Goal: Task Accomplishment & Management: Use online tool/utility

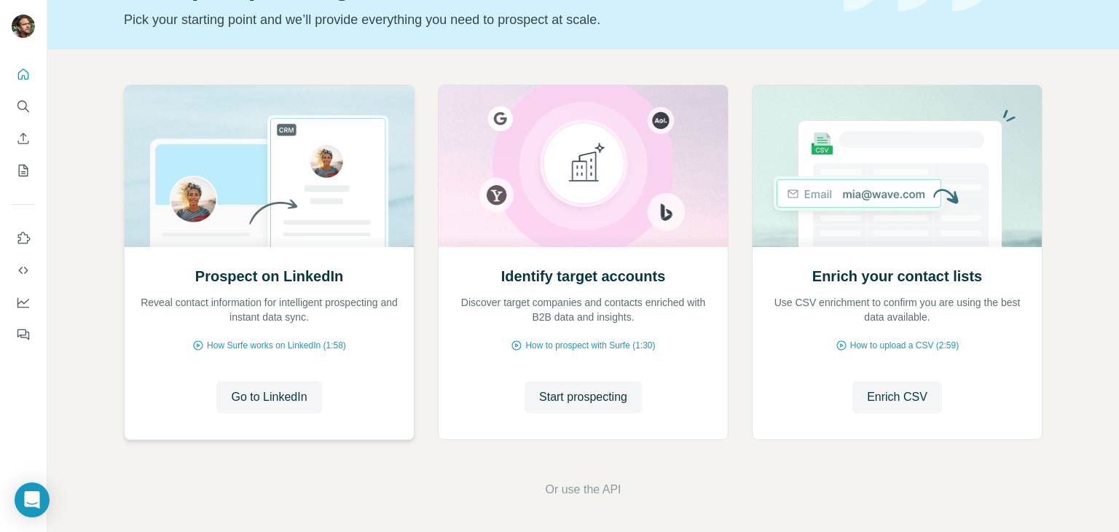
scroll to position [98, 0]
click at [733, 139] on div "Prospect on LinkedIn Reveal contact information for intelligent prospecting and…" at bounding box center [583, 263] width 918 height 361
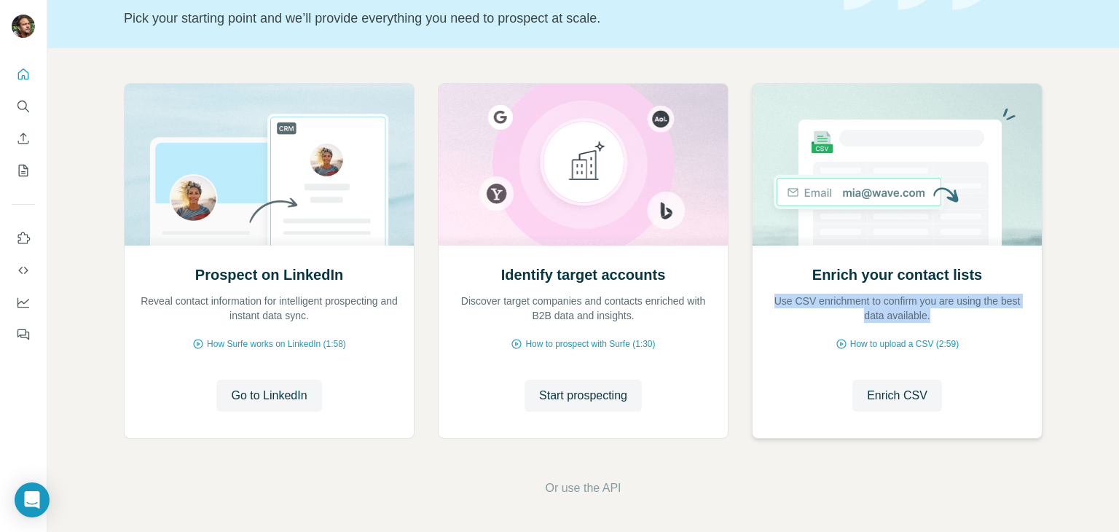
drag, startPoint x: 777, startPoint y: 299, endPoint x: 958, endPoint y: 319, distance: 182.5
click at [958, 319] on p "Use CSV enrichment to confirm you are using the best data available." at bounding box center [897, 307] width 260 height 29
copy p "Use CSV enrichment to confirm you are using the best data available."
click at [1076, 318] on div "Prospect on LinkedIn Reveal contact information for intelligent prospecting and…" at bounding box center [582, 290] width 1071 height 484
click at [905, 344] on span "How to upload a CSV (2:59)" at bounding box center [904, 343] width 109 height 13
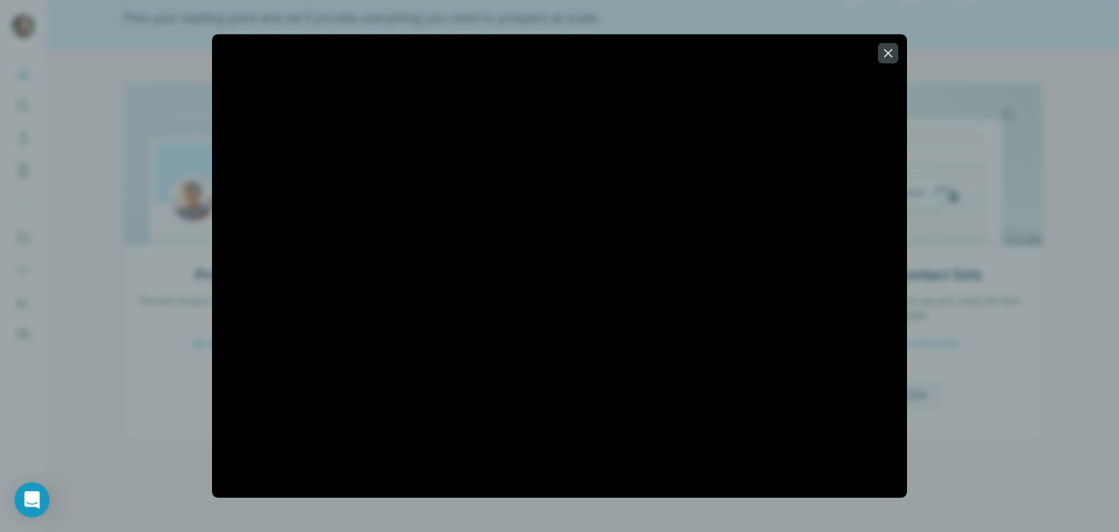
click at [98, 213] on div at bounding box center [559, 266] width 1119 height 532
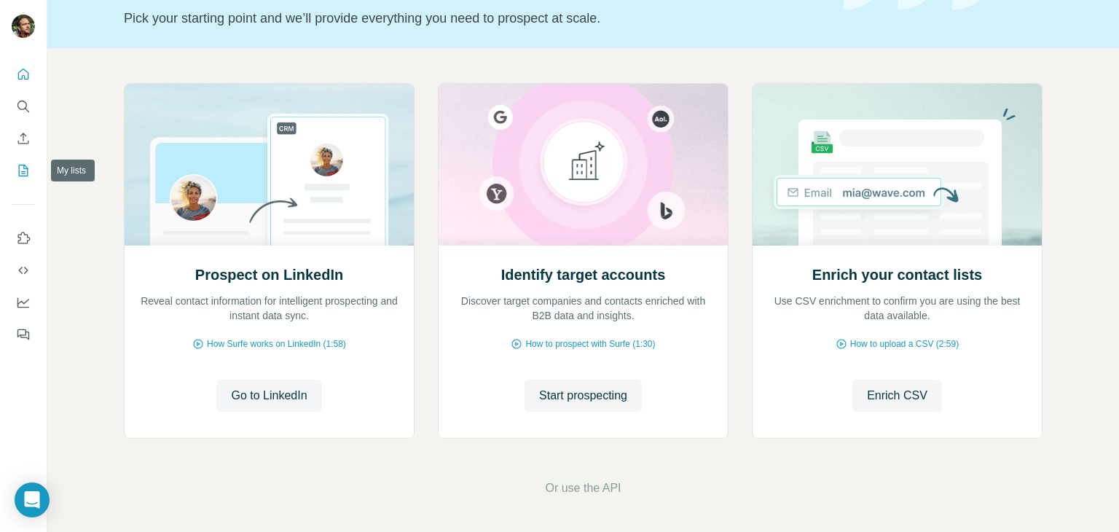
click at [25, 173] on icon "My lists" at bounding box center [23, 170] width 15 height 15
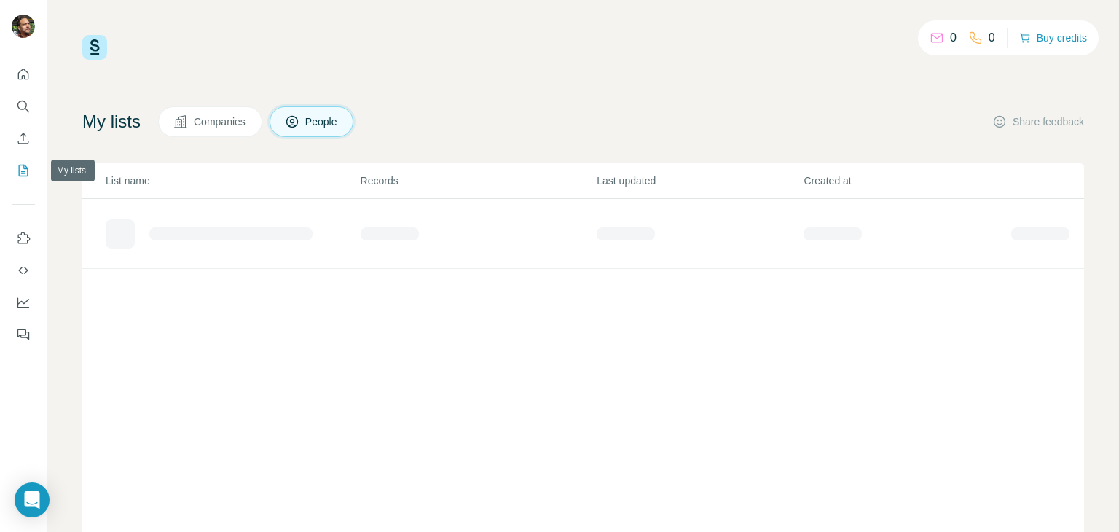
click at [20, 169] on icon "My lists" at bounding box center [23, 170] width 15 height 15
click at [57, 154] on div "237 2,454,372 Buy credits My lists Companies People Share feedback List name Re…" at bounding box center [582, 266] width 1071 height 532
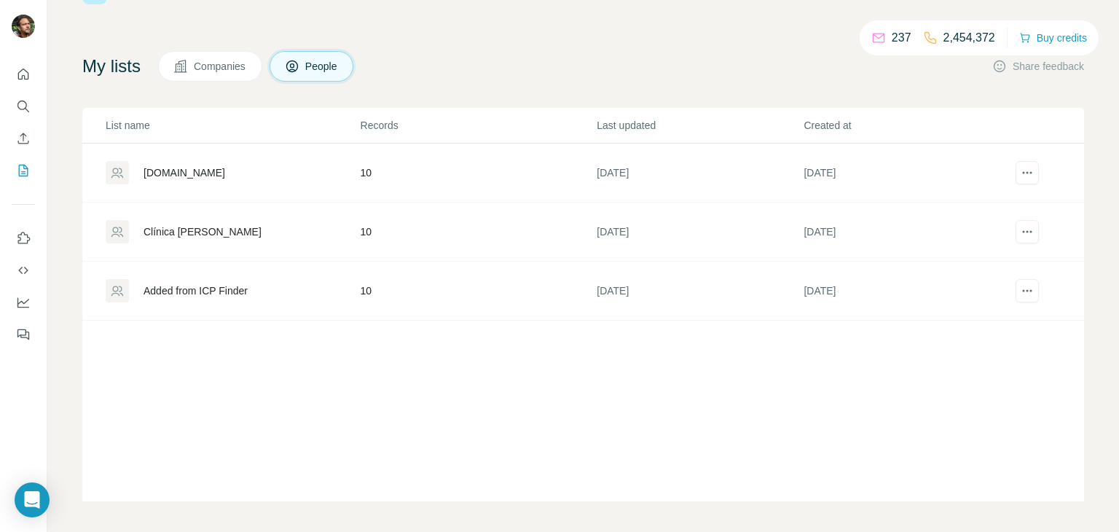
scroll to position [60, 0]
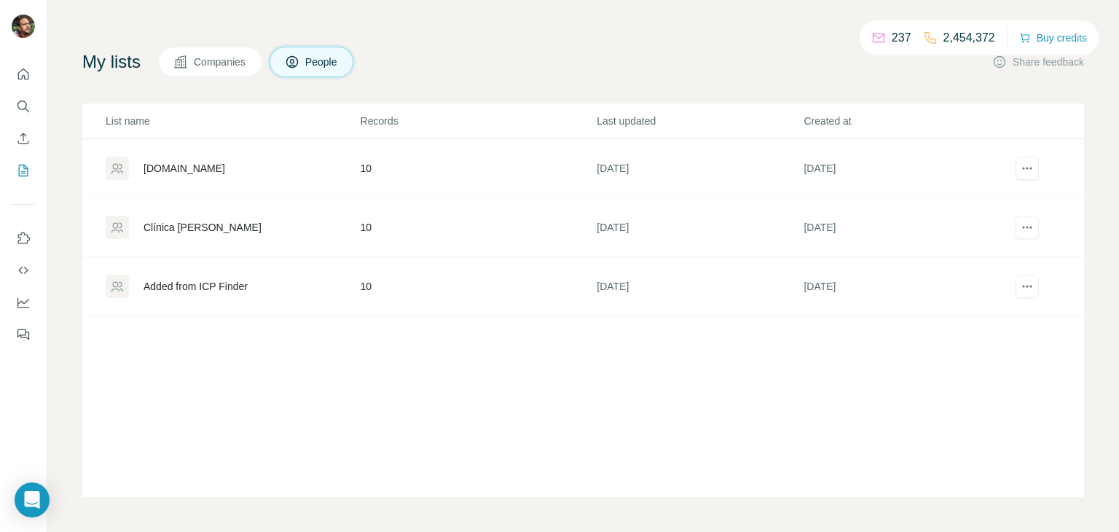
click at [379, 408] on div "List name Records Last updated Created at [DOMAIN_NAME] 10 [DATE] [DATE] Clínic…" at bounding box center [582, 299] width 1001 height 393
click at [416, 388] on div "List name Records Last updated Created at [DOMAIN_NAME] 10 [DATE] [DATE] Clínic…" at bounding box center [582, 299] width 1001 height 393
drag, startPoint x: 693, startPoint y: 62, endPoint x: 660, endPoint y: 76, distance: 36.5
click at [687, 66] on div "My lists Companies People Share feedback" at bounding box center [582, 62] width 1001 height 31
click at [23, 73] on icon "Quick start" at bounding box center [23, 74] width 15 height 15
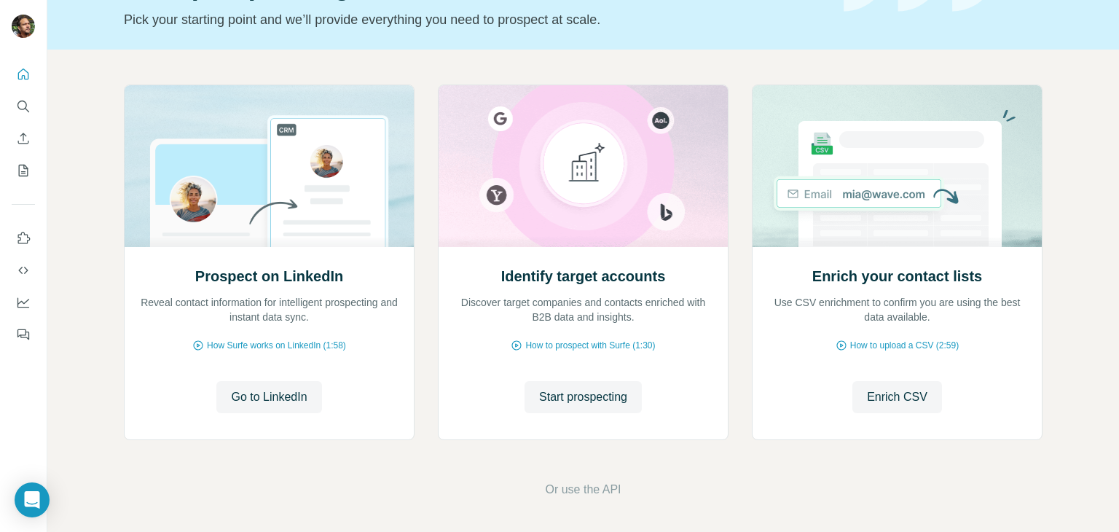
scroll to position [98, 0]
click at [609, 390] on span "Start prospecting" at bounding box center [583, 395] width 88 height 17
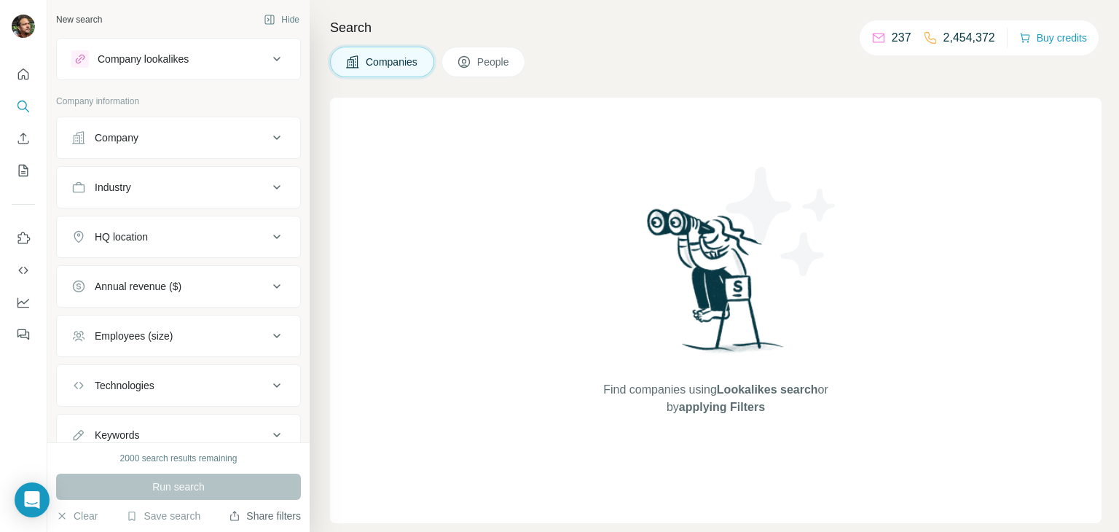
click at [280, 514] on button "Share filters" at bounding box center [265, 515] width 72 height 15
click at [232, 521] on button "Share filters" at bounding box center [265, 515] width 72 height 15
click at [268, 47] on button "Company lookalikes" at bounding box center [178, 59] width 243 height 35
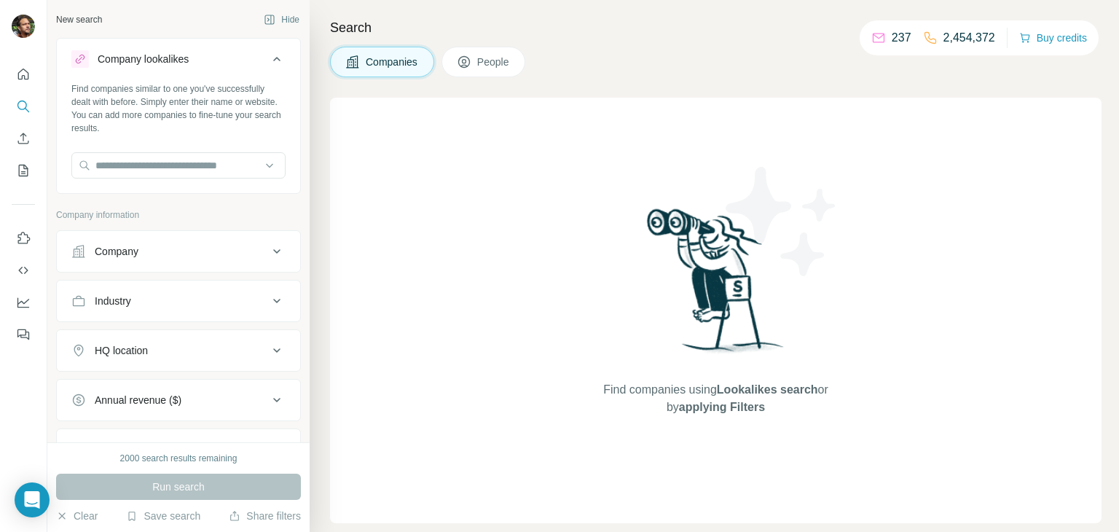
click at [268, 47] on button "Company lookalikes" at bounding box center [178, 62] width 243 height 41
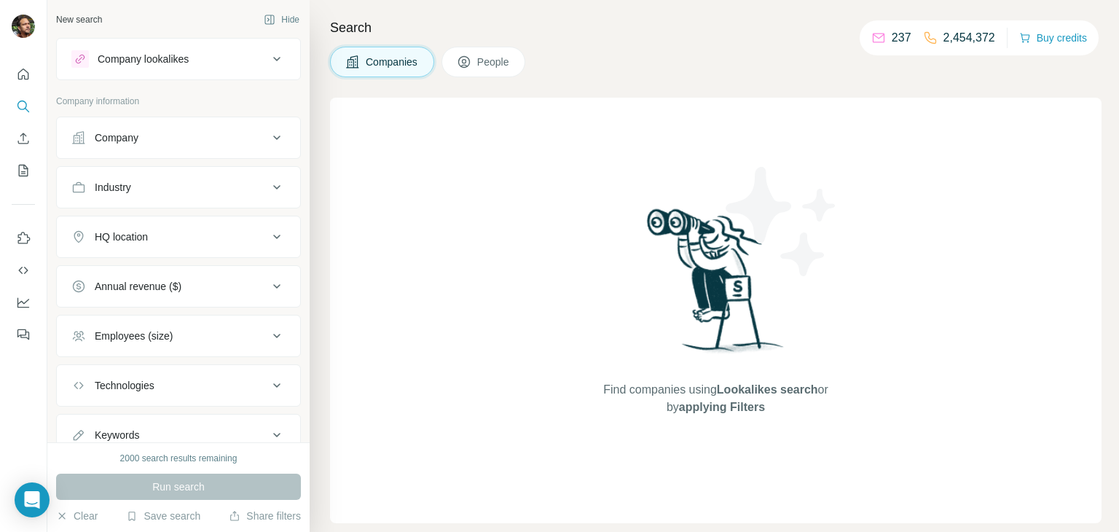
click at [268, 135] on icon at bounding box center [276, 137] width 17 height 17
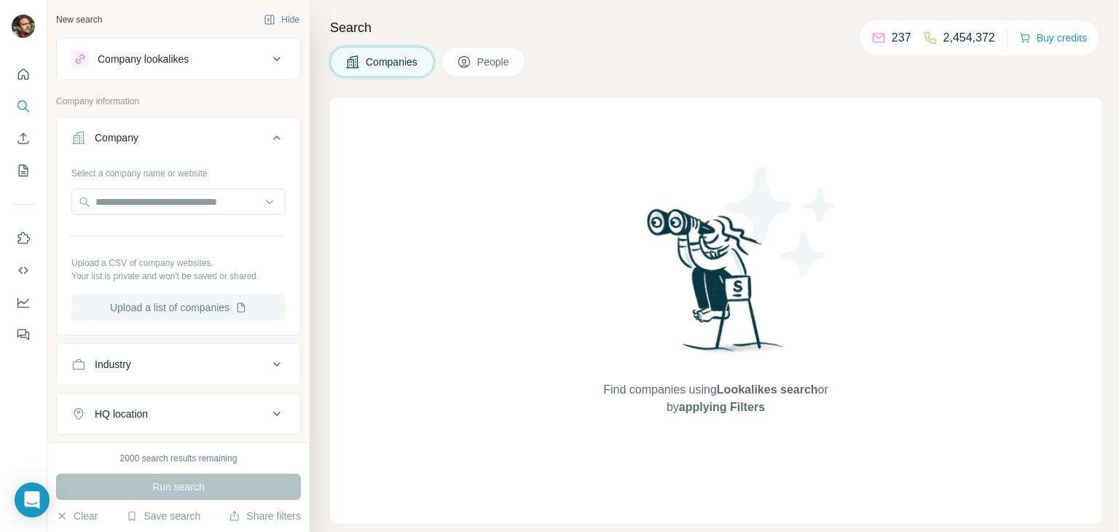
click at [191, 305] on button "Upload a list of companies" at bounding box center [178, 307] width 214 height 26
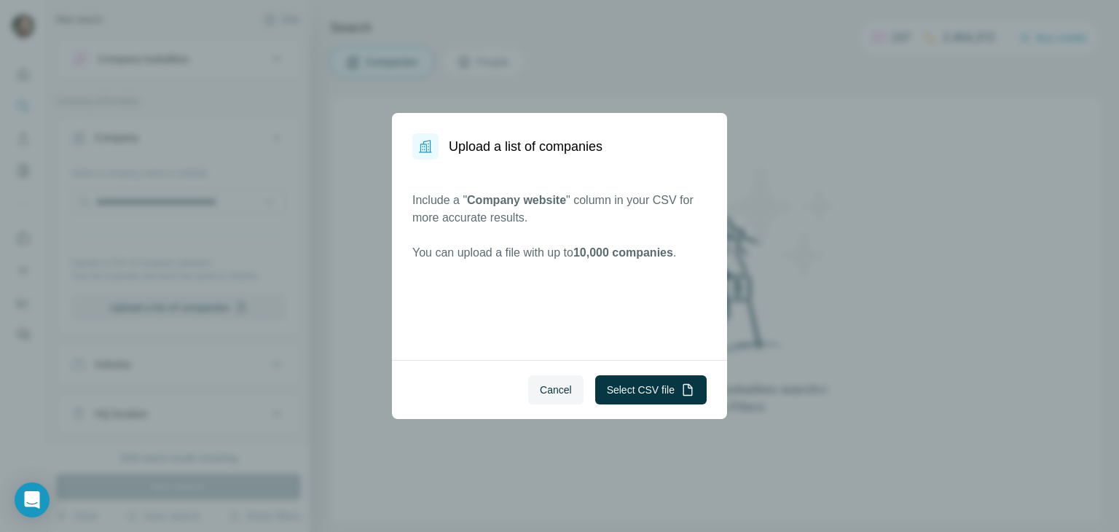
drag, startPoint x: 460, startPoint y: 208, endPoint x: 431, endPoint y: 202, distance: 29.7
click at [459, 208] on p "Include a " Company website " column in your CSV for more accurate results." at bounding box center [559, 209] width 294 height 35
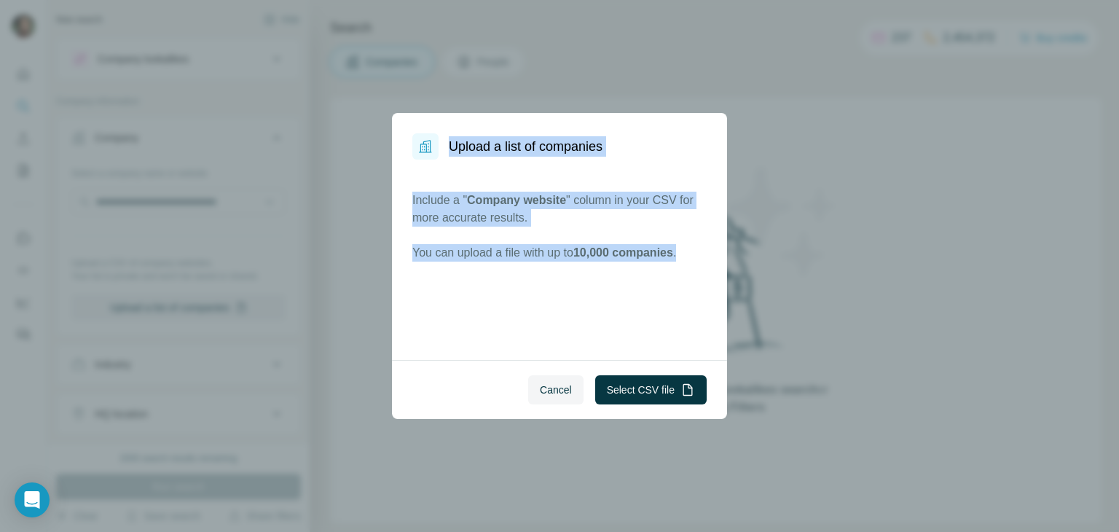
drag, startPoint x: 454, startPoint y: 148, endPoint x: 658, endPoint y: 226, distance: 218.3
click at [695, 257] on dialog "Upload a list of companies Include a " Company website " column in your CSV for…" at bounding box center [559, 266] width 335 height 306
copy dialog "Upload a list of companies Include a " Company website " column in your CSV for…"
click at [620, 393] on button "Select CSV file" at bounding box center [650, 389] width 111 height 29
click at [561, 381] on button "Cancel" at bounding box center [555, 389] width 55 height 29
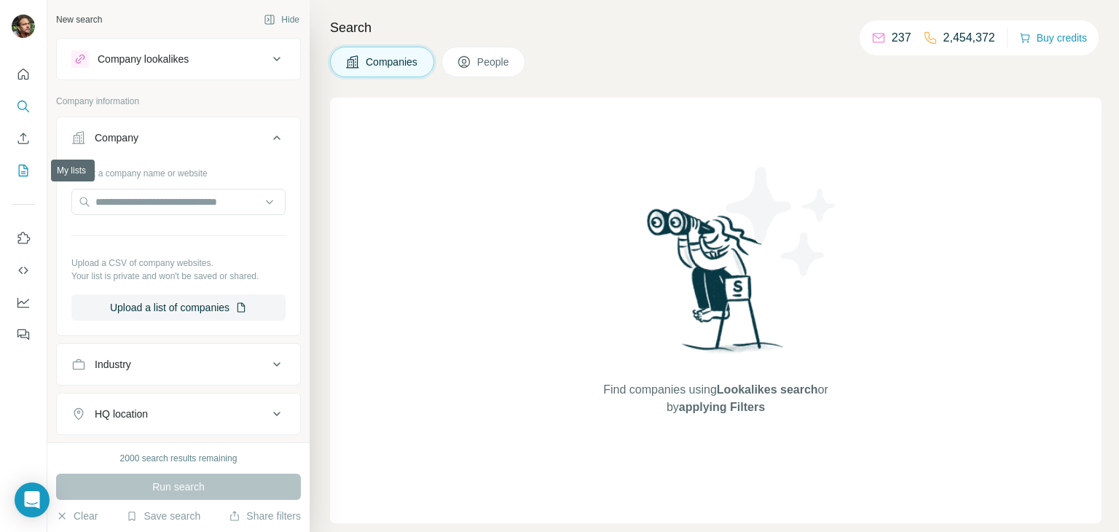
click at [28, 176] on icon "My lists" at bounding box center [23, 171] width 9 height 12
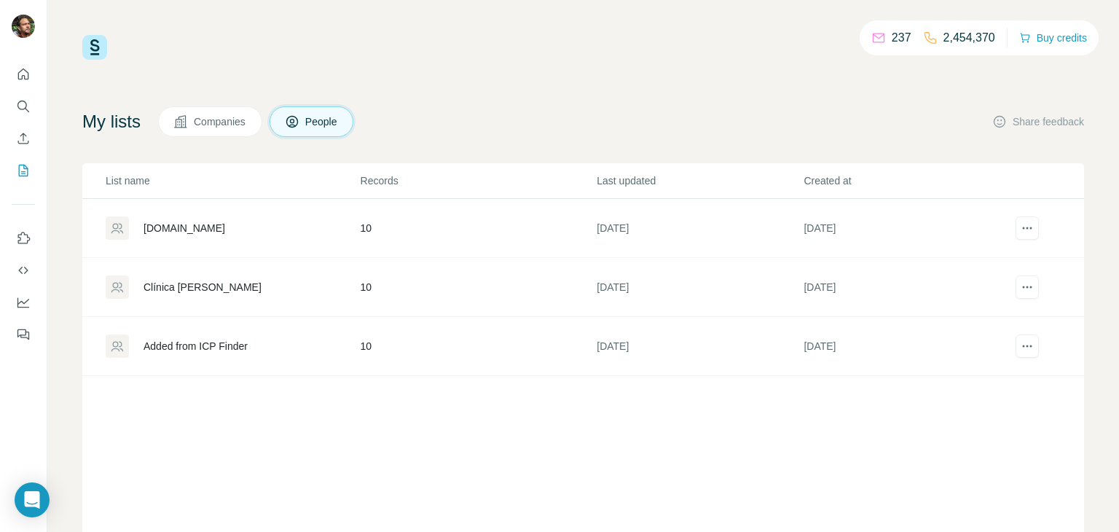
click at [170, 229] on div "[DOMAIN_NAME]" at bounding box center [184, 228] width 82 height 15
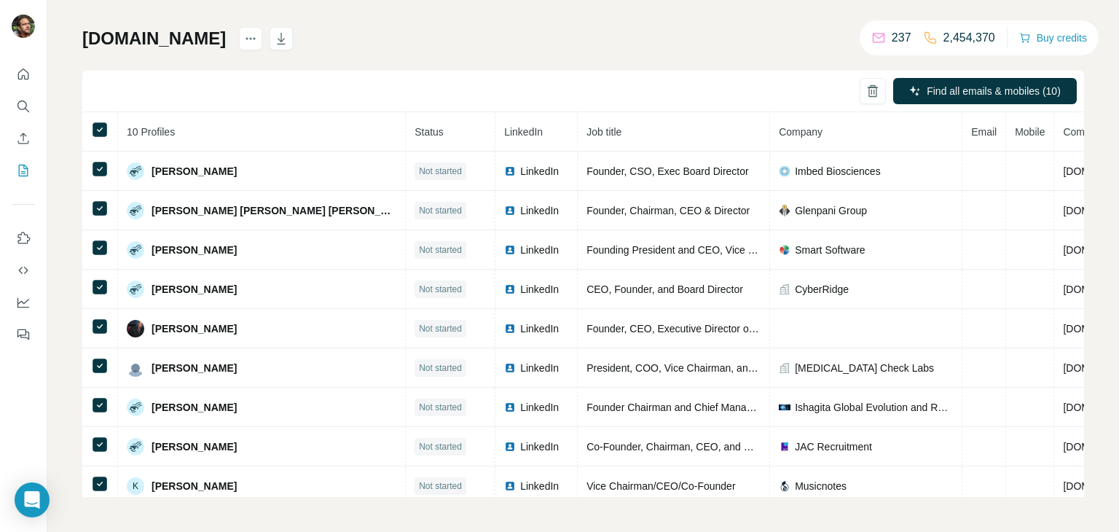
click at [721, 60] on div "[DOMAIN_NAME] Find all emails & mobiles (10) 10 Profiles Status LinkedIn Job ti…" at bounding box center [582, 262] width 1001 height 470
drag, startPoint x: 288, startPoint y: 65, endPoint x: 221, endPoint y: 64, distance: 66.3
click at [288, 65] on div "[DOMAIN_NAME] Find all emails & mobiles (10) 10 Profiles Status LinkedIn Job ti…" at bounding box center [582, 262] width 1001 height 470
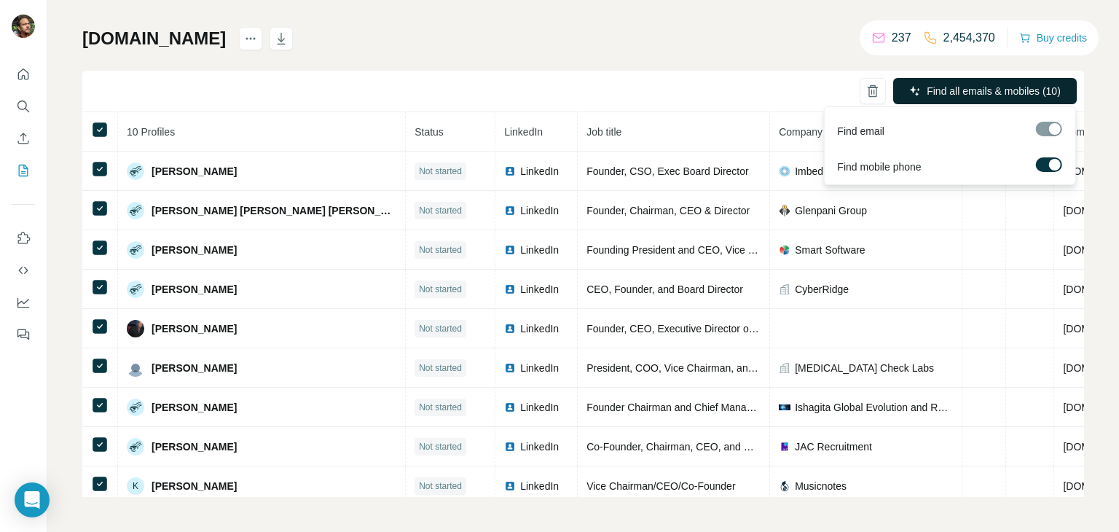
click at [920, 97] on button "Find all emails & mobiles (10)" at bounding box center [985, 91] width 184 height 26
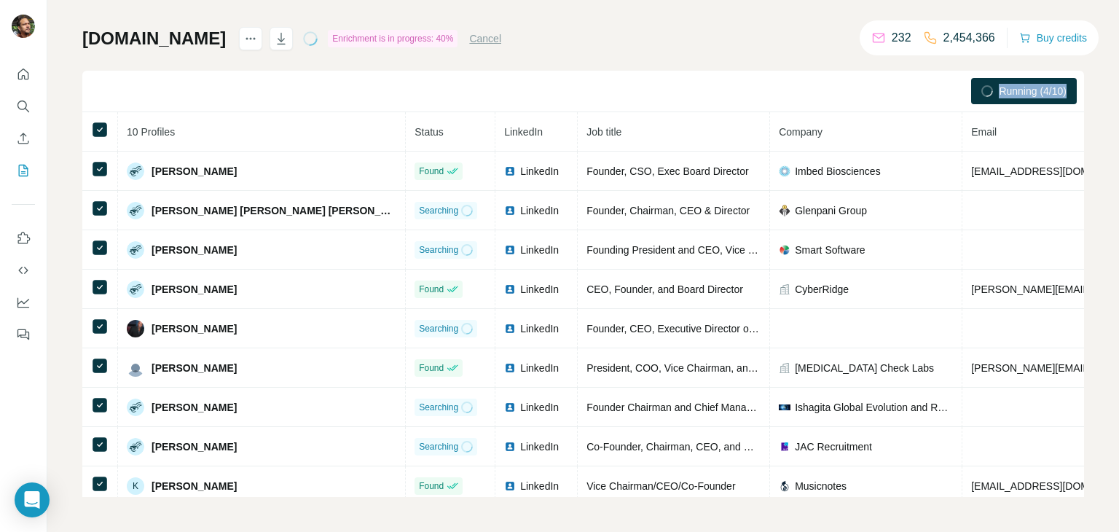
drag, startPoint x: 1085, startPoint y: 90, endPoint x: 947, endPoint y: 79, distance: 138.1
click at [947, 79] on div "My lists / [DOMAIN_NAME] 232 2,454,366 Buy credits [DOMAIN_NAME] Enrichment is …" at bounding box center [582, 266] width 1071 height 532
click at [797, 66] on div "[DOMAIN_NAME] Enrichment is in progress: 40% Cancel Running (4/10) 10 Profiles …" at bounding box center [582, 262] width 1001 height 470
